Goal: Information Seeking & Learning: Check status

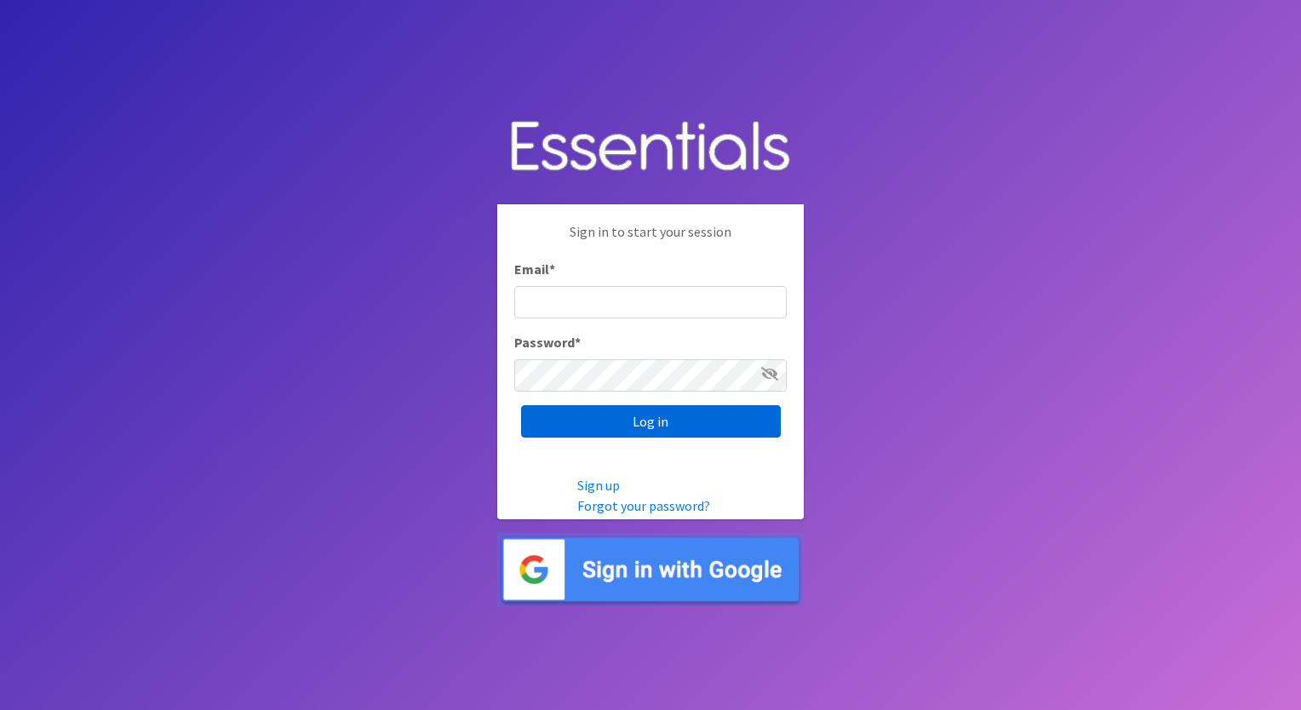
type input "execdir@periodproject.org"
click at [660, 421] on input "Log in" at bounding box center [651, 421] width 260 height 32
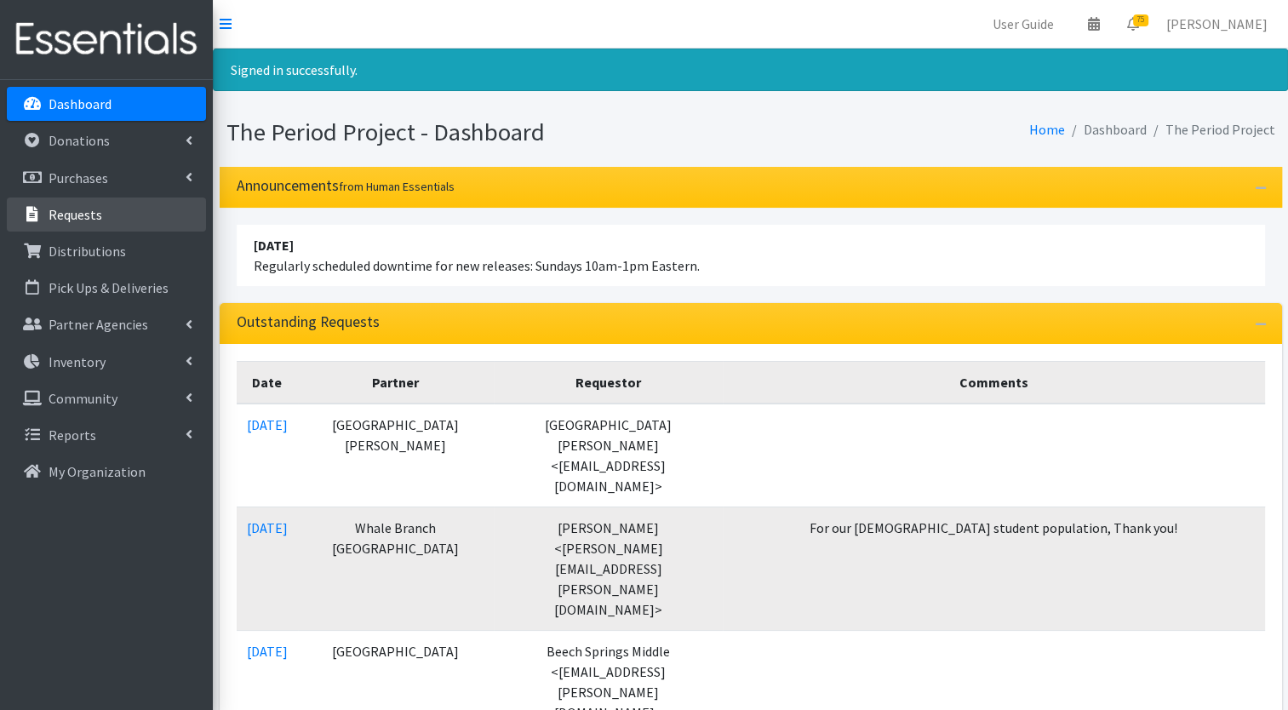
click at [68, 216] on p "Requests" at bounding box center [76, 214] width 54 height 17
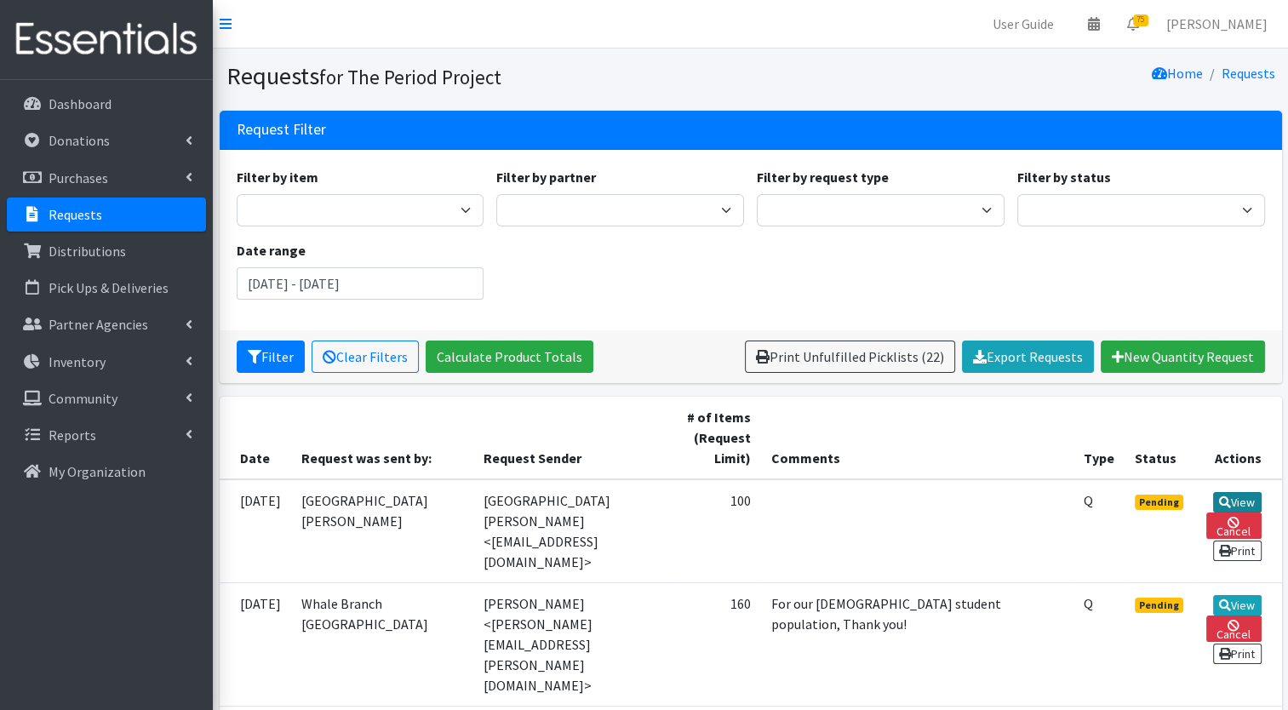
click at [1246, 495] on link "View" at bounding box center [1237, 502] width 49 height 20
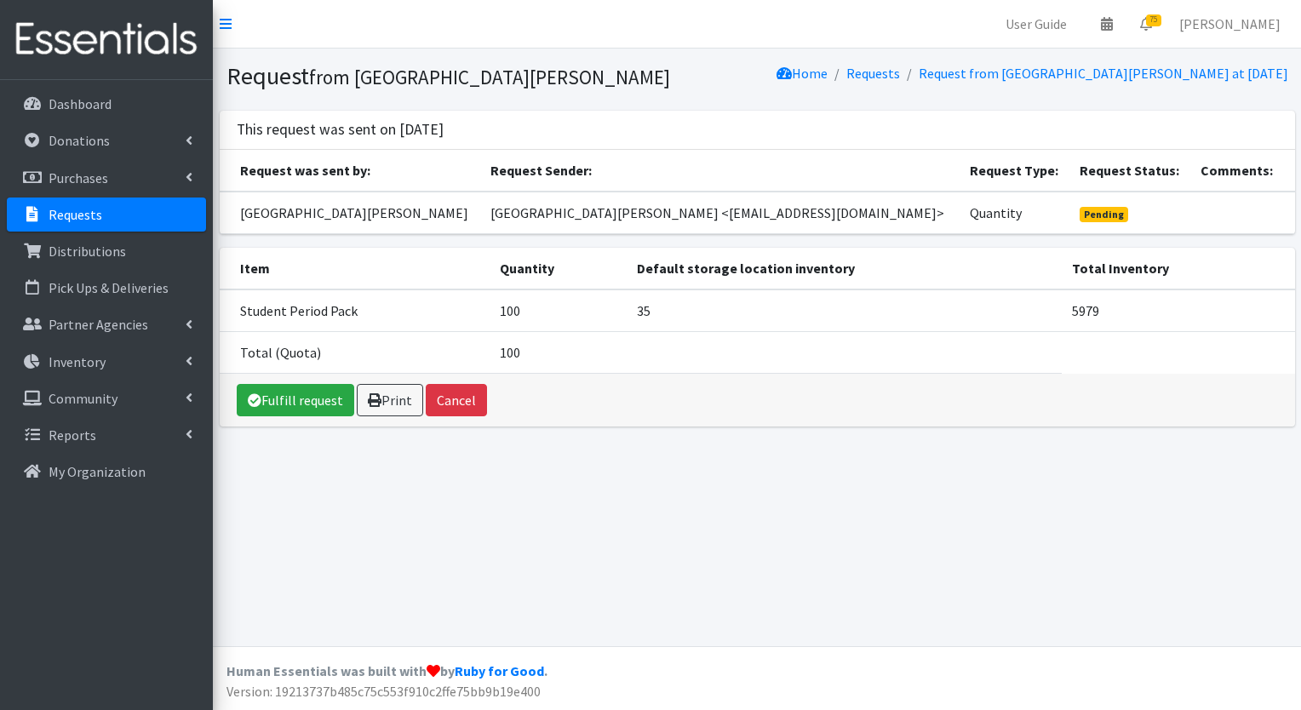
click at [83, 217] on p "Requests" at bounding box center [76, 214] width 54 height 17
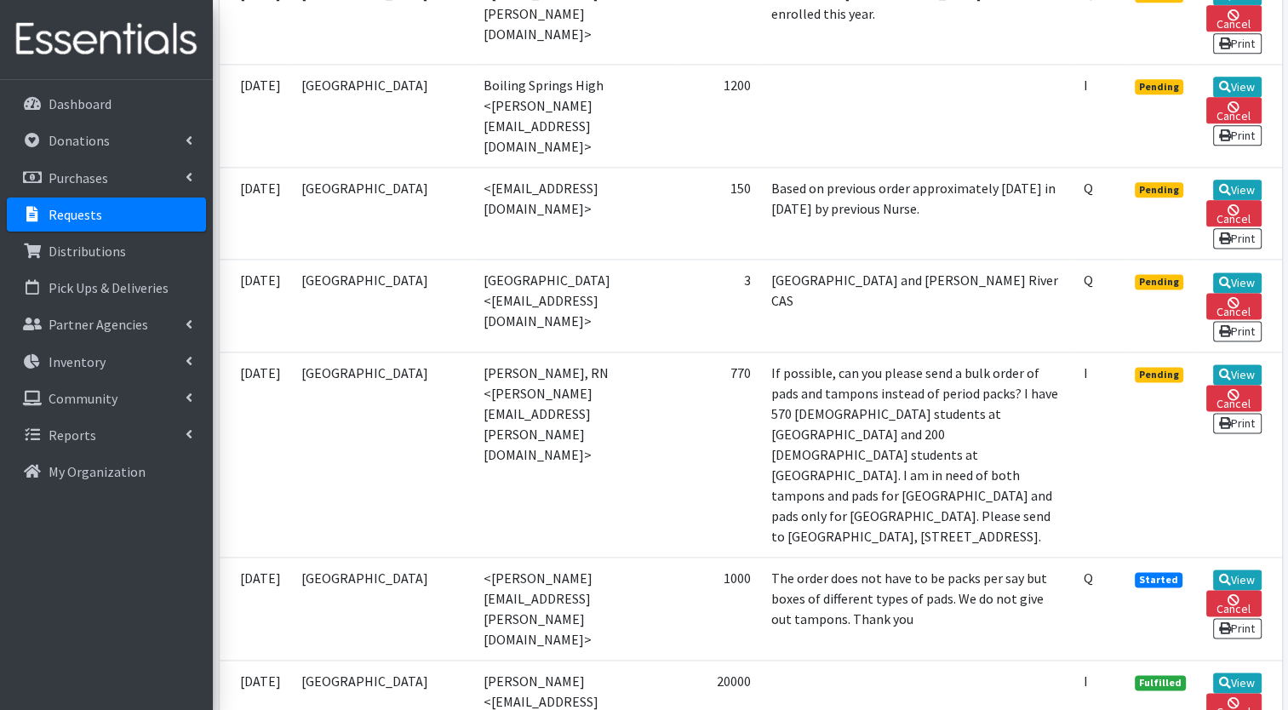
scroll to position [2257, 0]
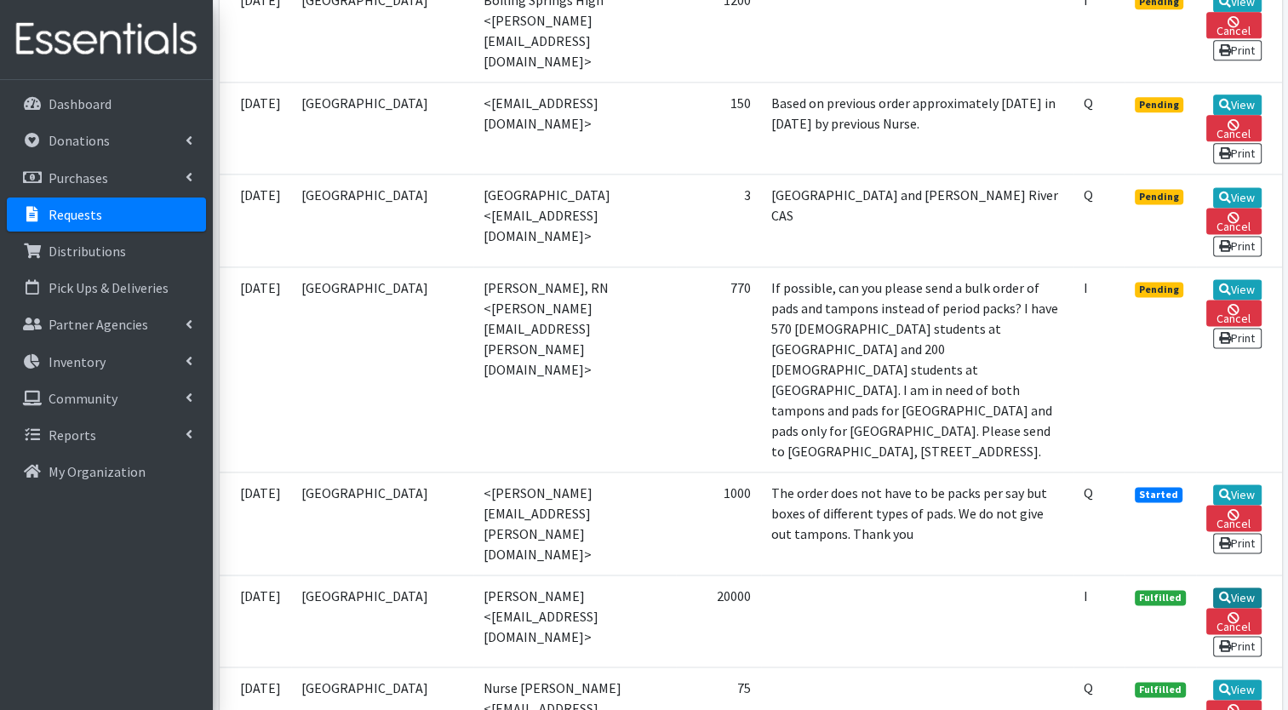
click at [1253, 587] on link "View" at bounding box center [1237, 597] width 49 height 20
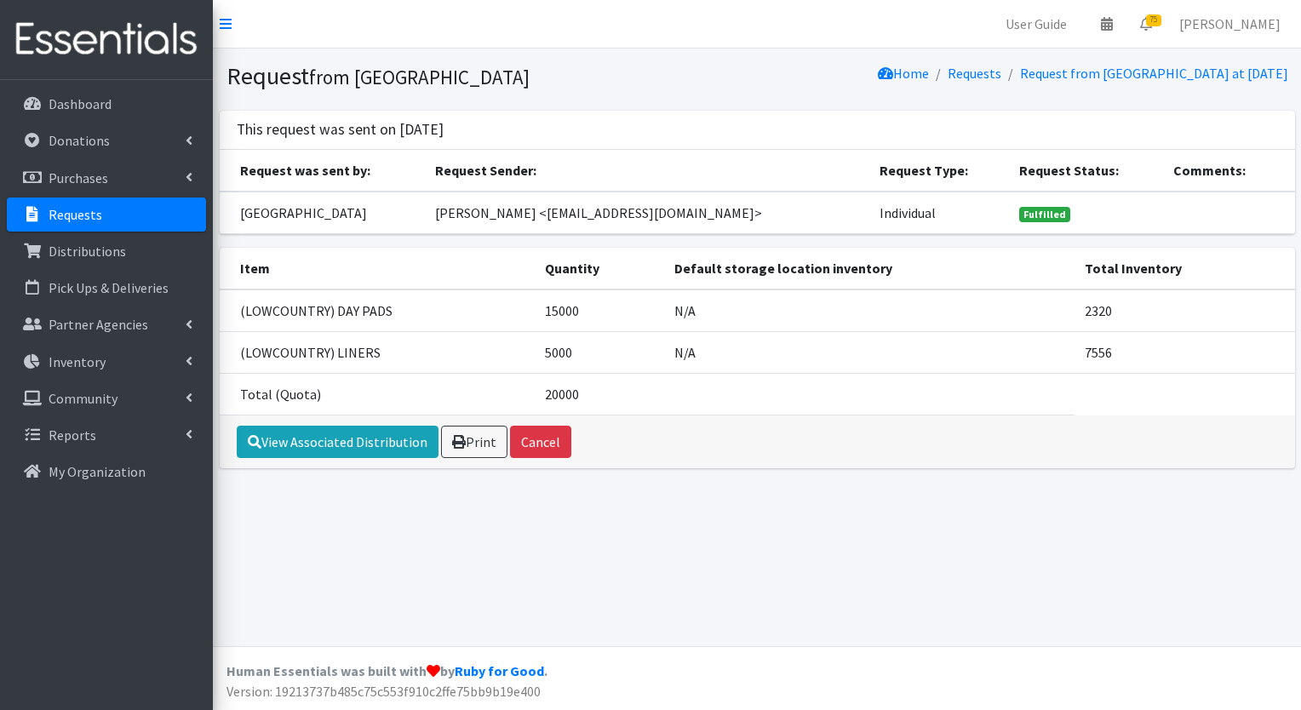
click at [64, 213] on p "Requests" at bounding box center [76, 214] width 54 height 17
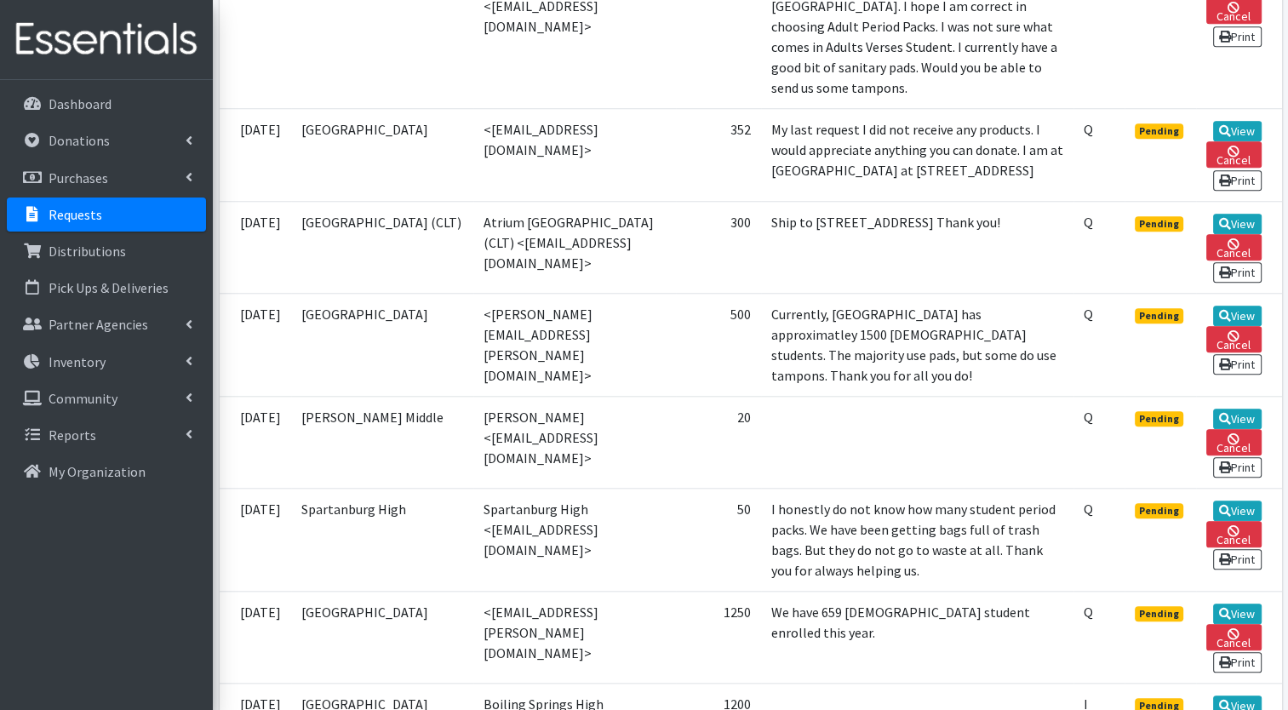
scroll to position [1547, 0]
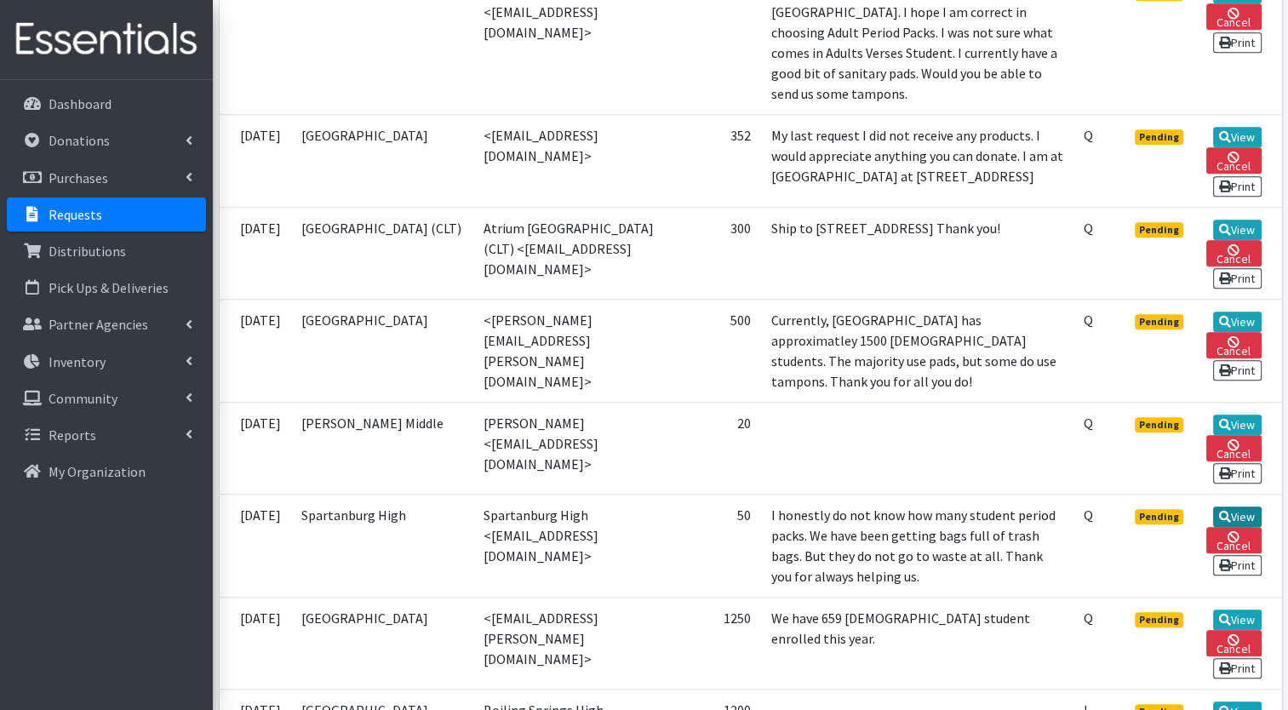
click at [1244, 506] on link "View" at bounding box center [1237, 516] width 49 height 20
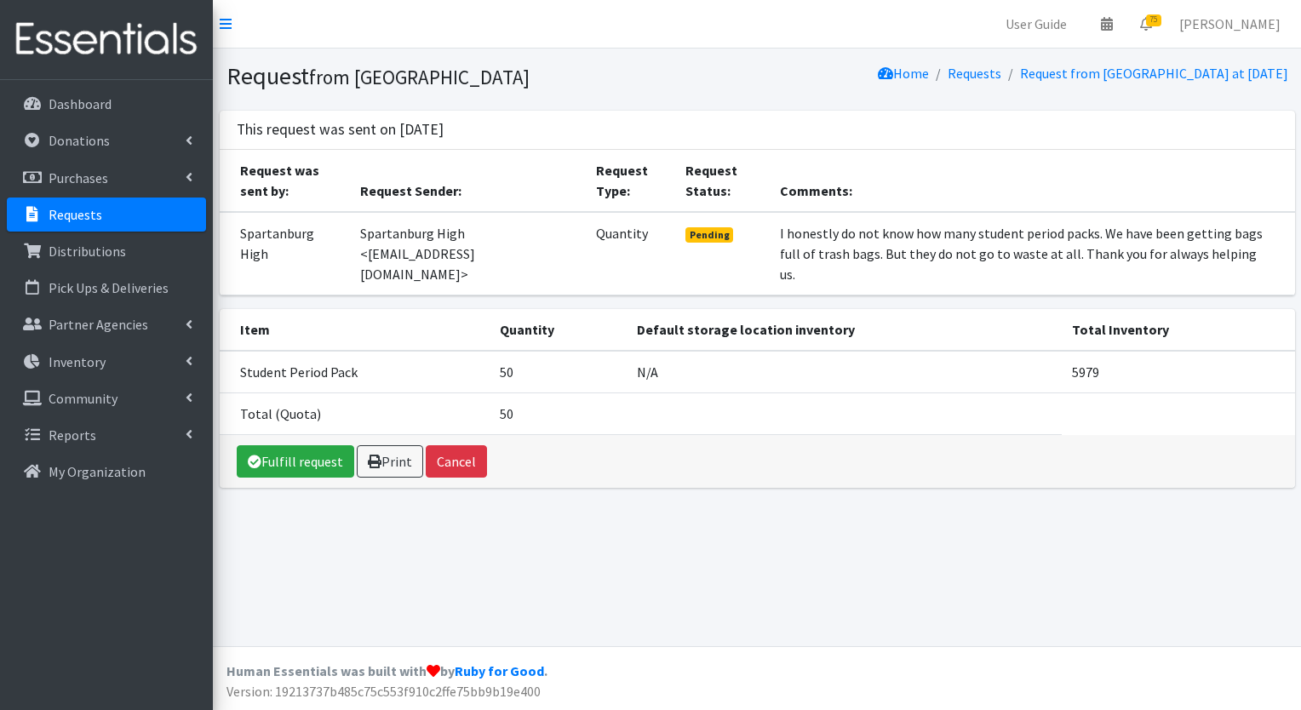
click at [78, 217] on p "Requests" at bounding box center [76, 214] width 54 height 17
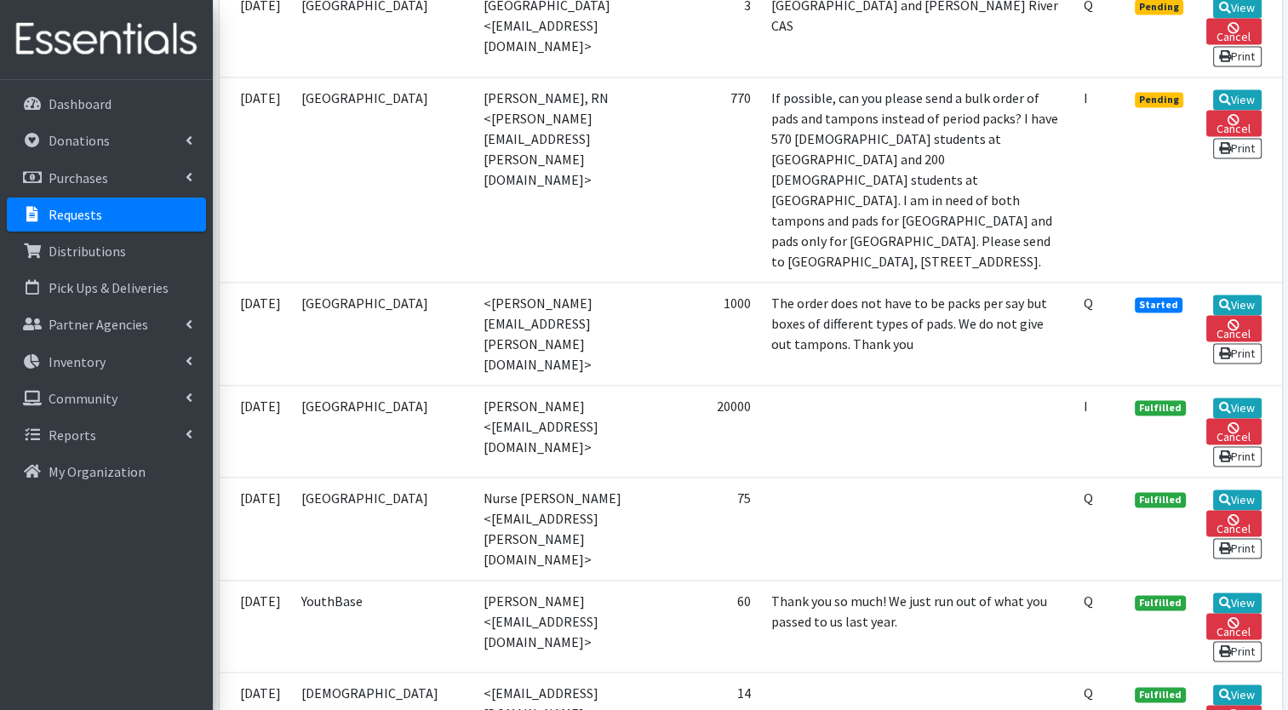
scroll to position [2435, 0]
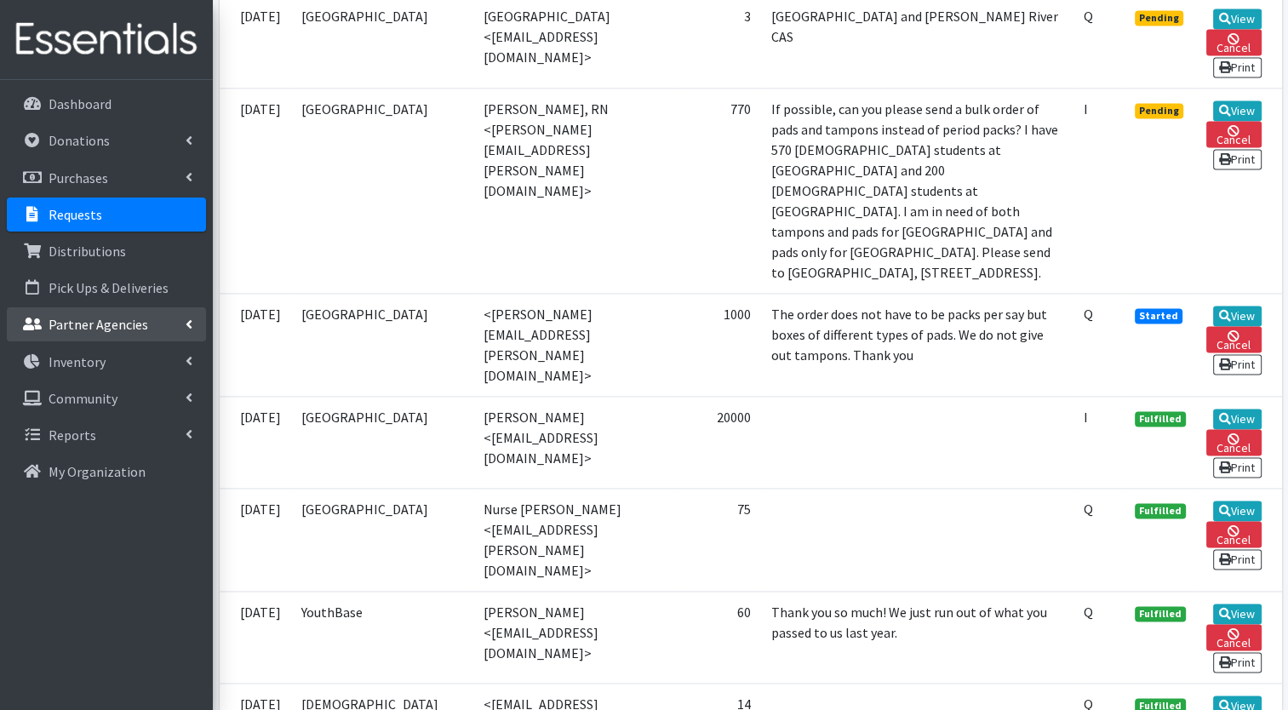
click at [75, 315] on link "Partner Agencies" at bounding box center [106, 324] width 199 height 34
click at [73, 358] on link "All Partners" at bounding box center [106, 362] width 199 height 34
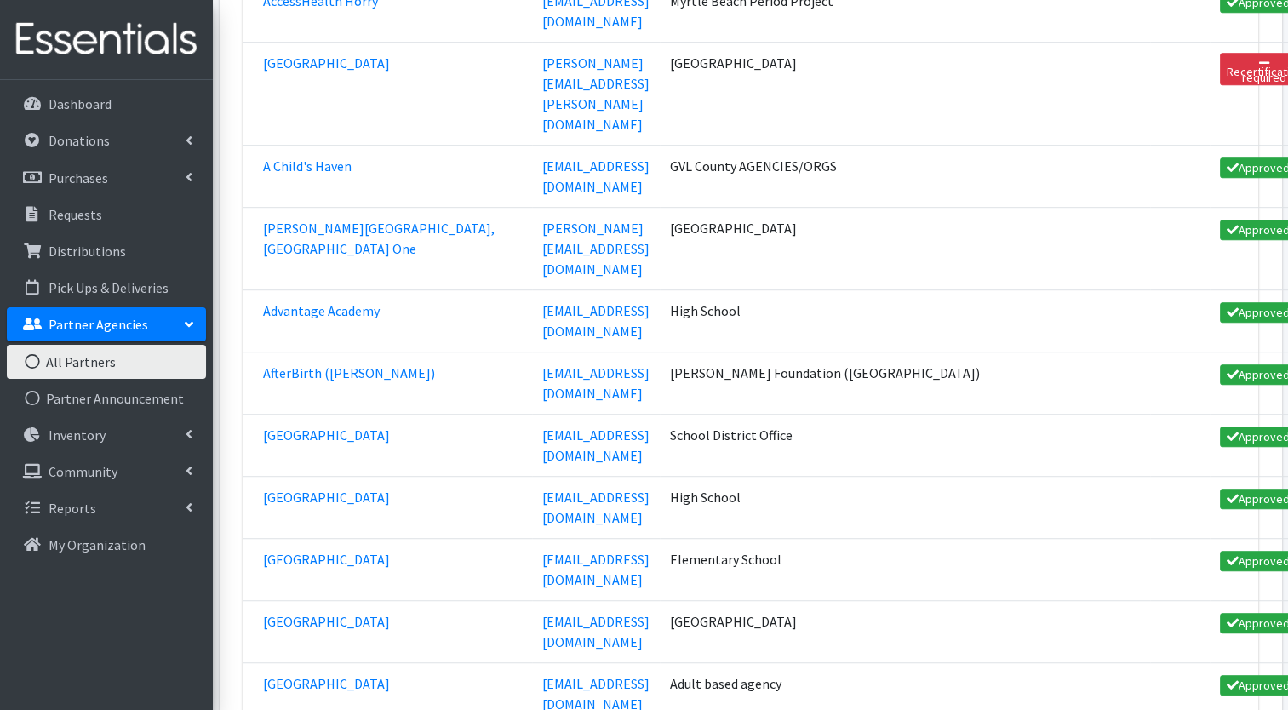
scroll to position [817, 0]
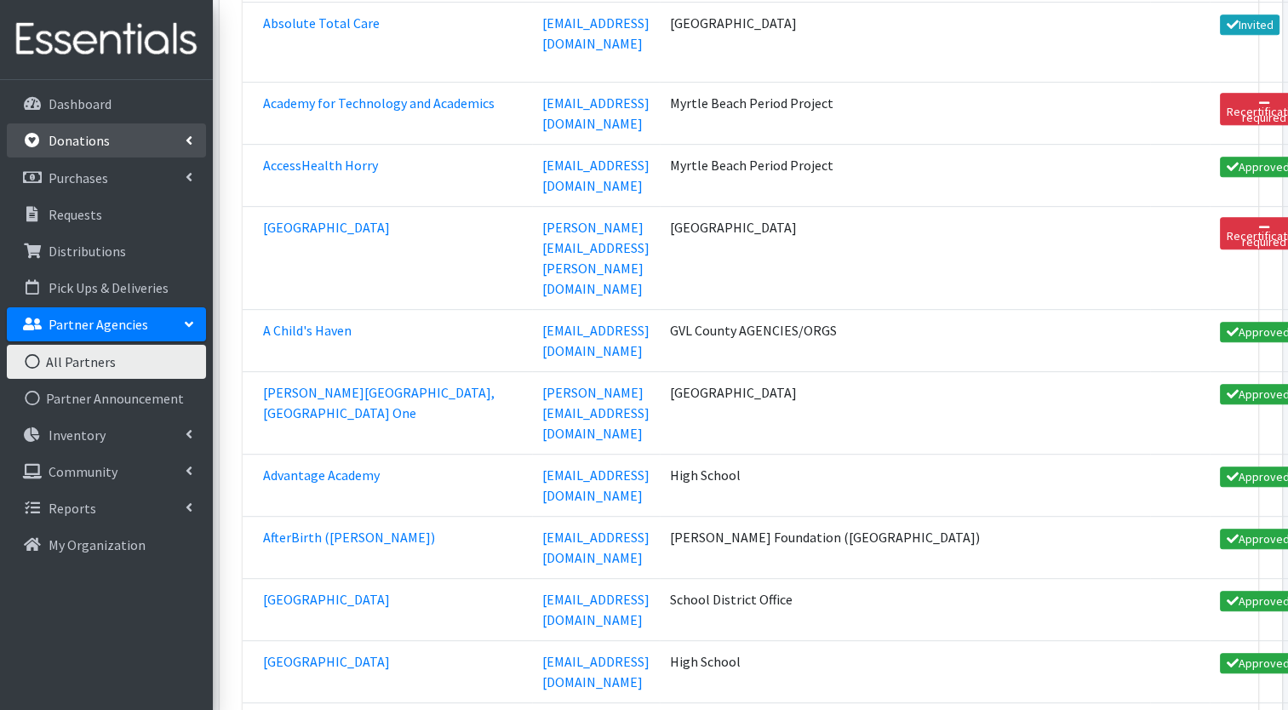
click at [85, 147] on p "Donations" at bounding box center [79, 140] width 61 height 17
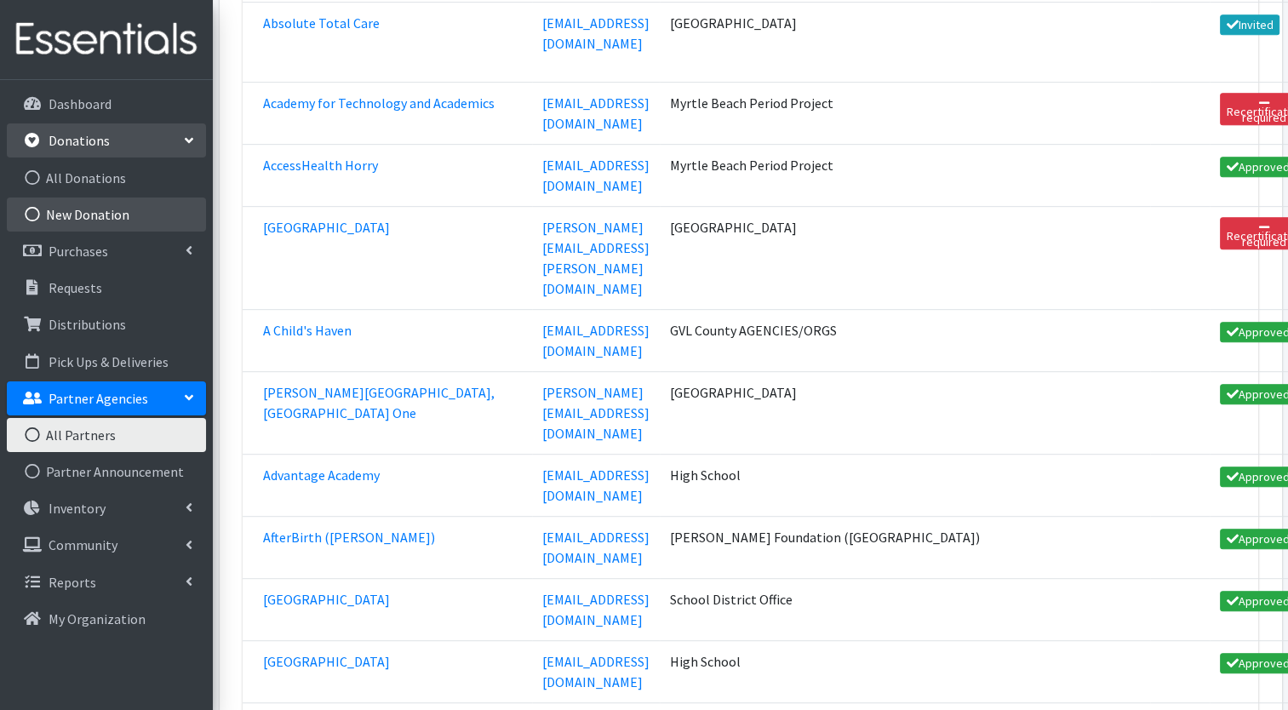
click at [96, 220] on link "New Donation" at bounding box center [106, 214] width 199 height 34
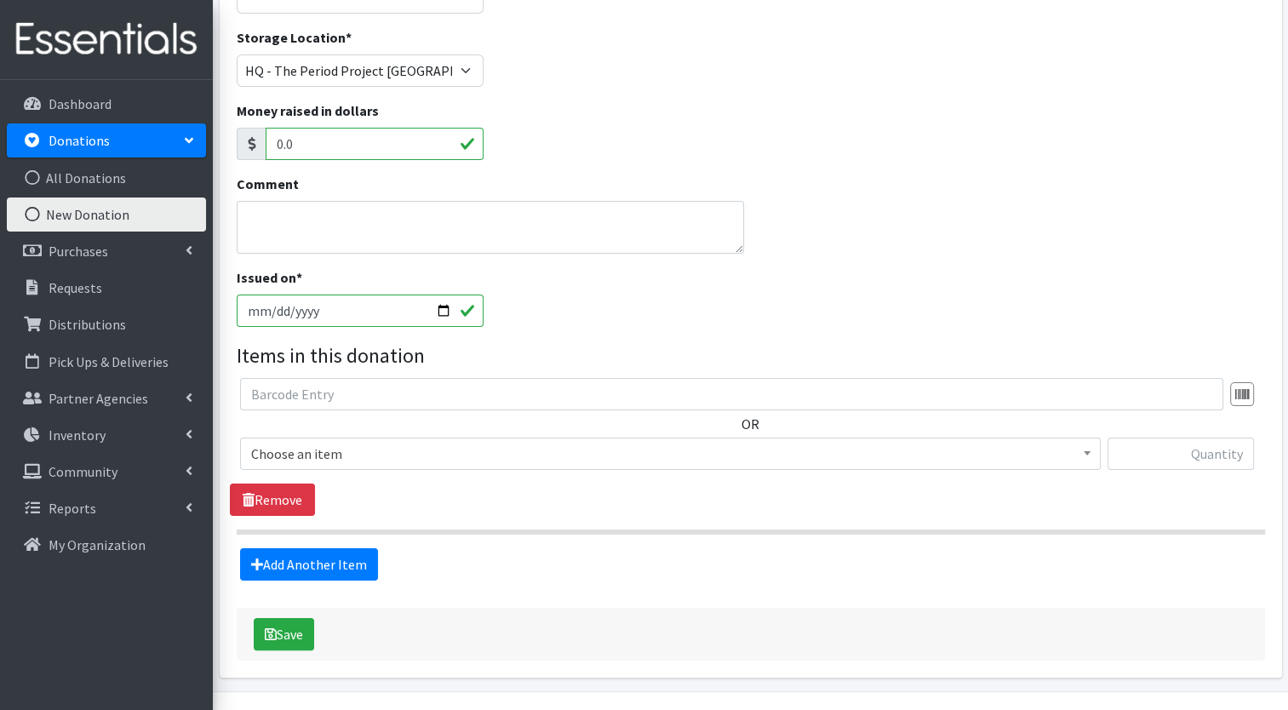
scroll to position [216, 0]
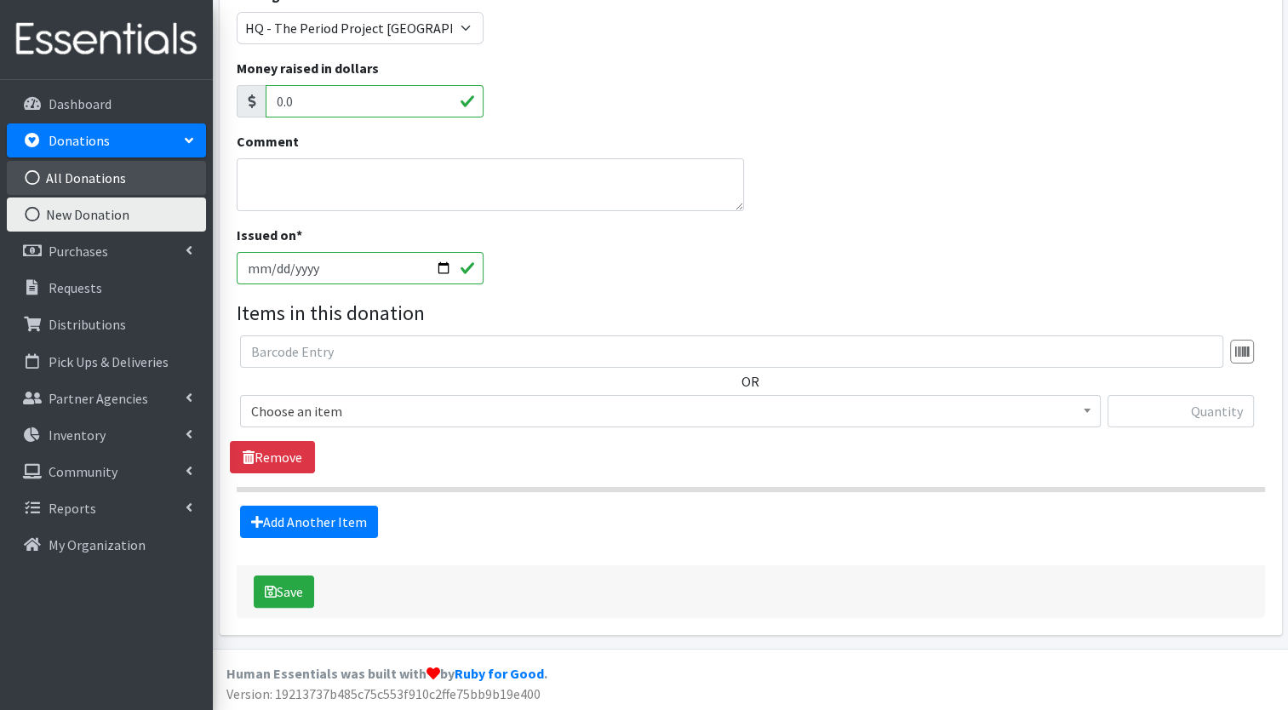
click at [83, 179] on link "All Donations" at bounding box center [106, 178] width 199 height 34
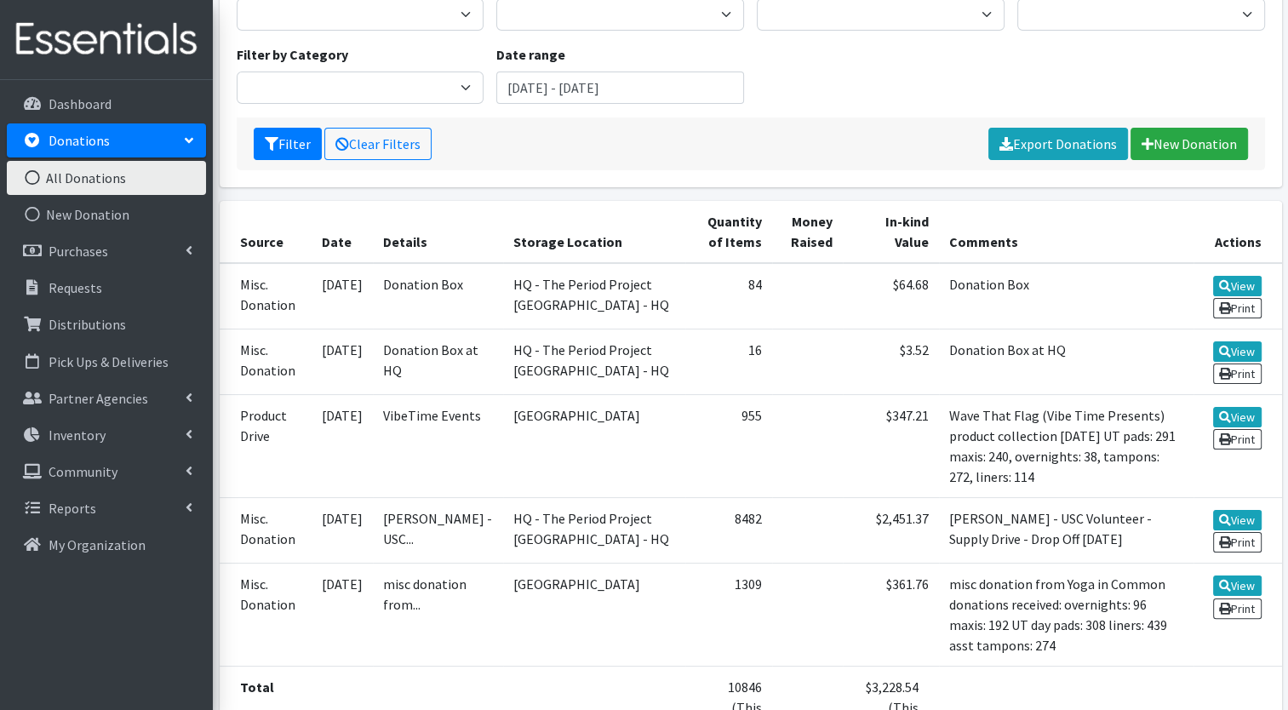
scroll to position [203, 0]
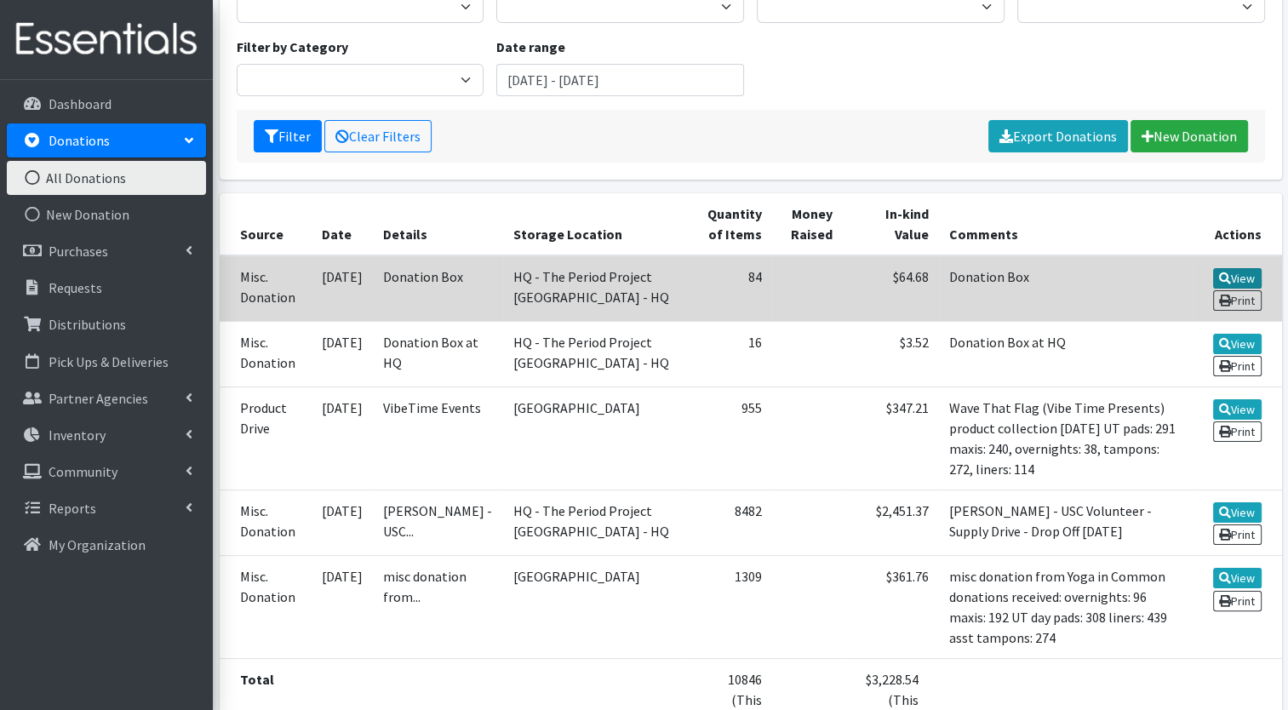
click at [1243, 281] on link "View" at bounding box center [1237, 278] width 49 height 20
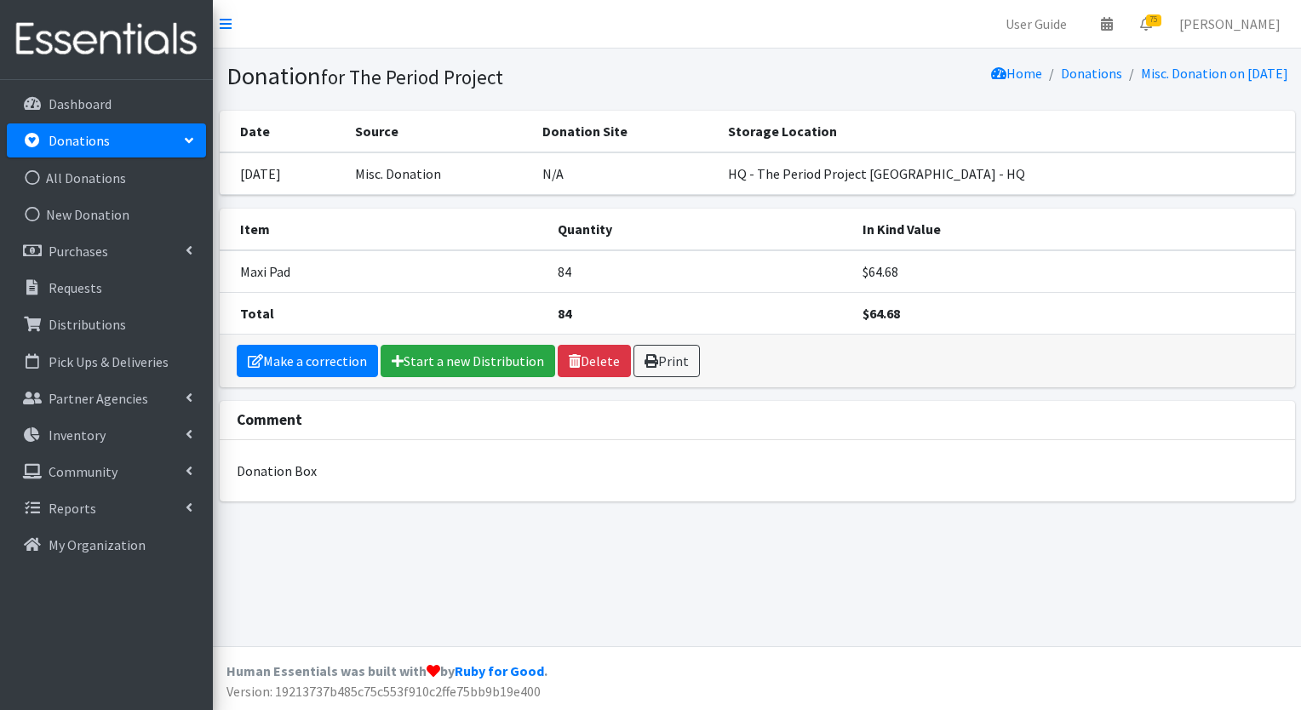
click at [70, 145] on p "Donations" at bounding box center [79, 140] width 61 height 17
click at [156, 140] on link "Donations" at bounding box center [106, 140] width 199 height 34
click at [94, 181] on link "All Donations" at bounding box center [106, 178] width 199 height 34
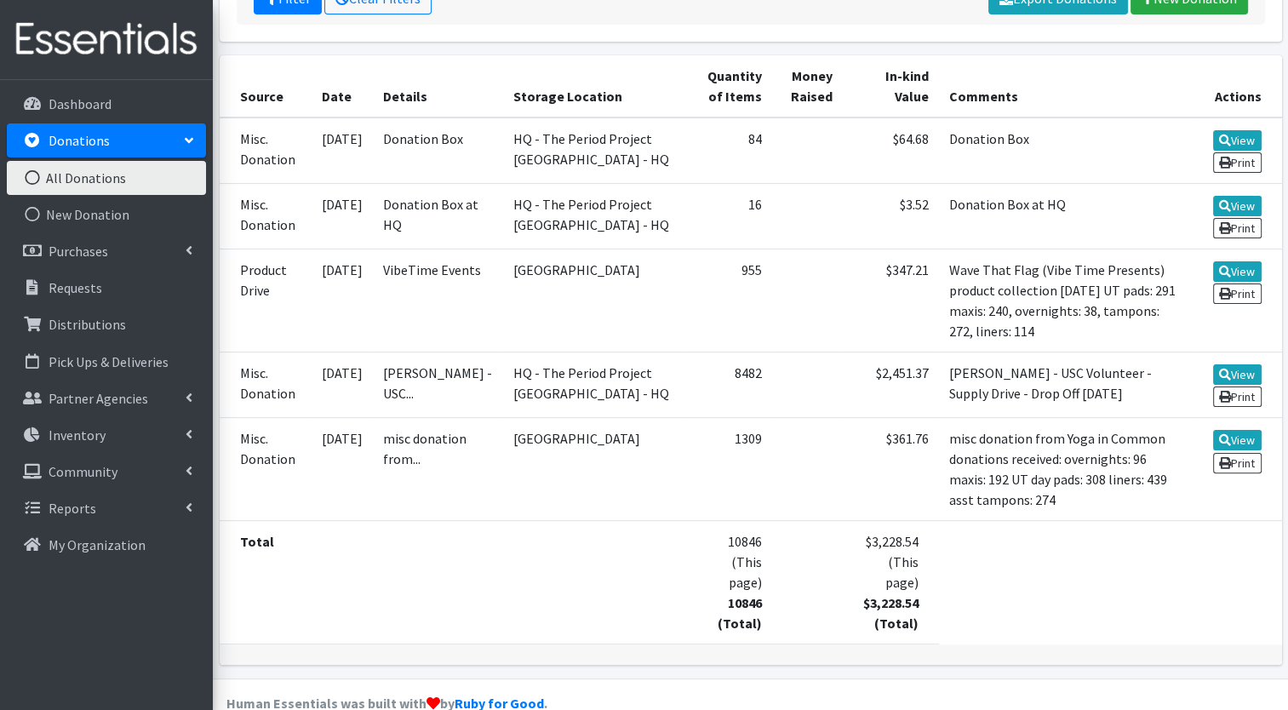
scroll to position [351, 0]
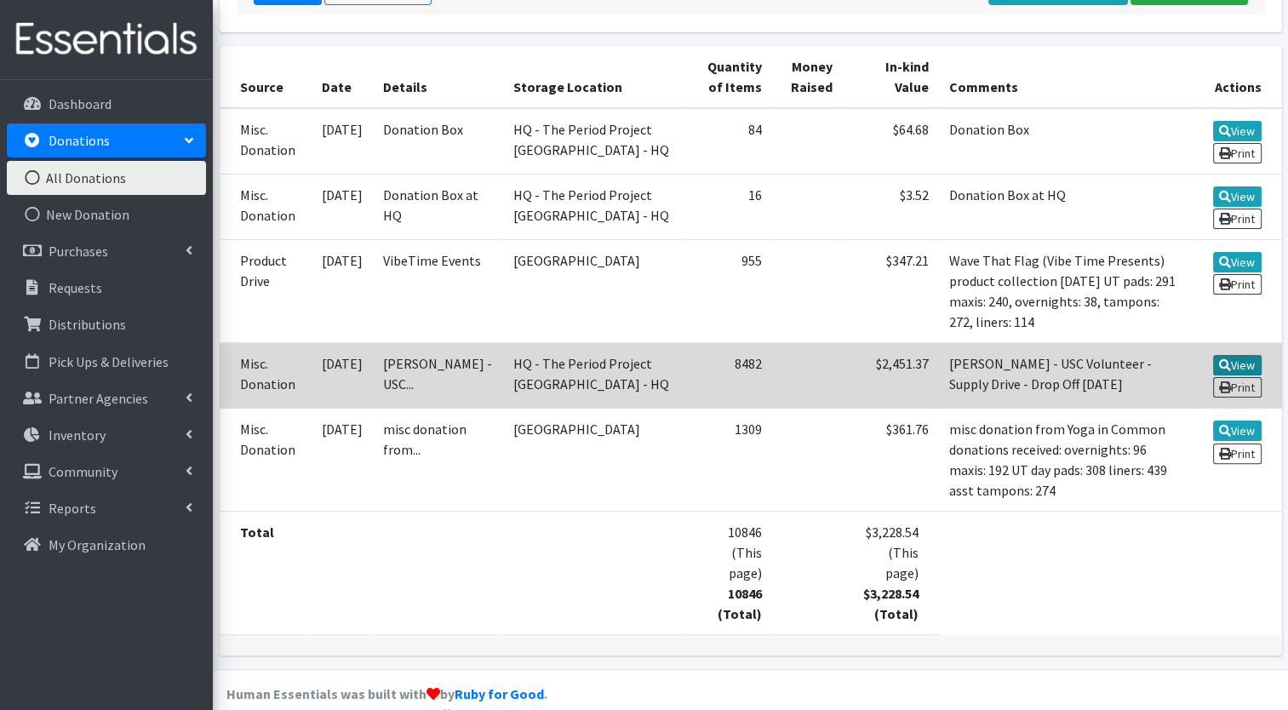
click at [1239, 375] on link "View" at bounding box center [1237, 365] width 49 height 20
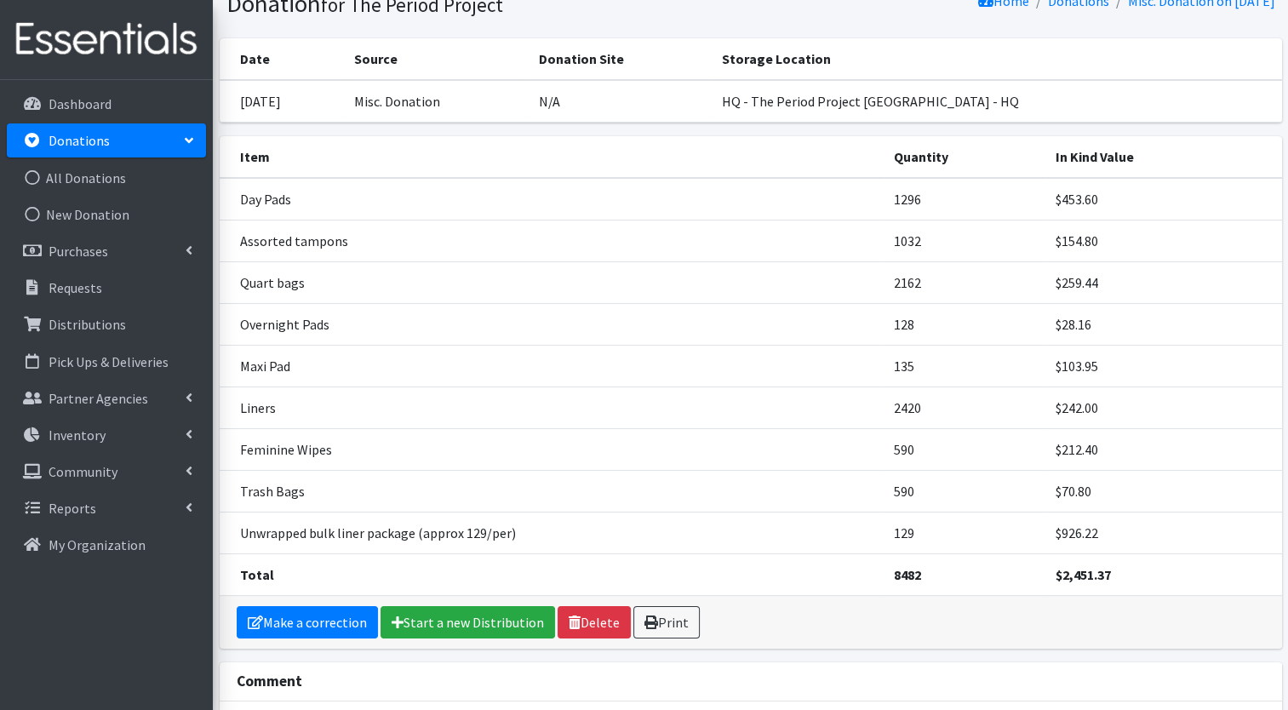
scroll to position [72, 0]
